Goal: Information Seeking & Learning: Find specific fact

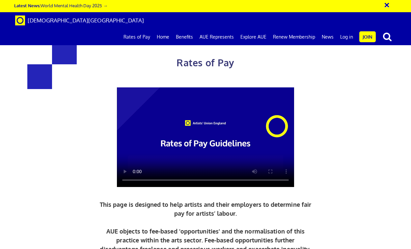
scroll to position [284, 0]
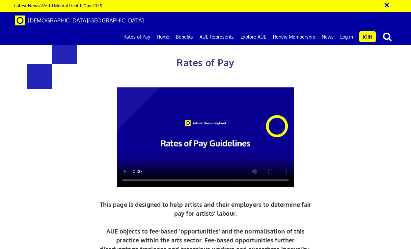
drag, startPoint x: 271, startPoint y: 192, endPoint x: 250, endPoint y: 190, distance: 21.2
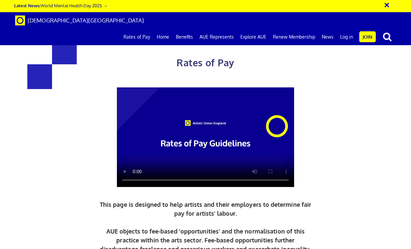
copy span "£48.40"
